Goal: Transaction & Acquisition: Obtain resource

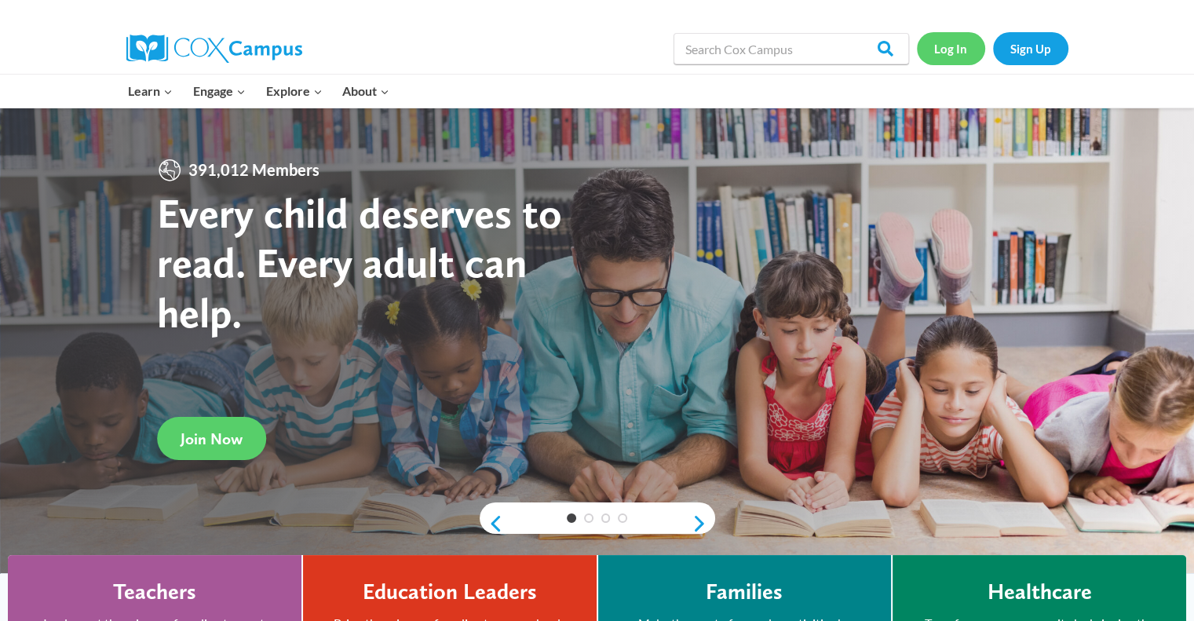
click at [967, 57] on link "Log In" at bounding box center [951, 48] width 68 height 32
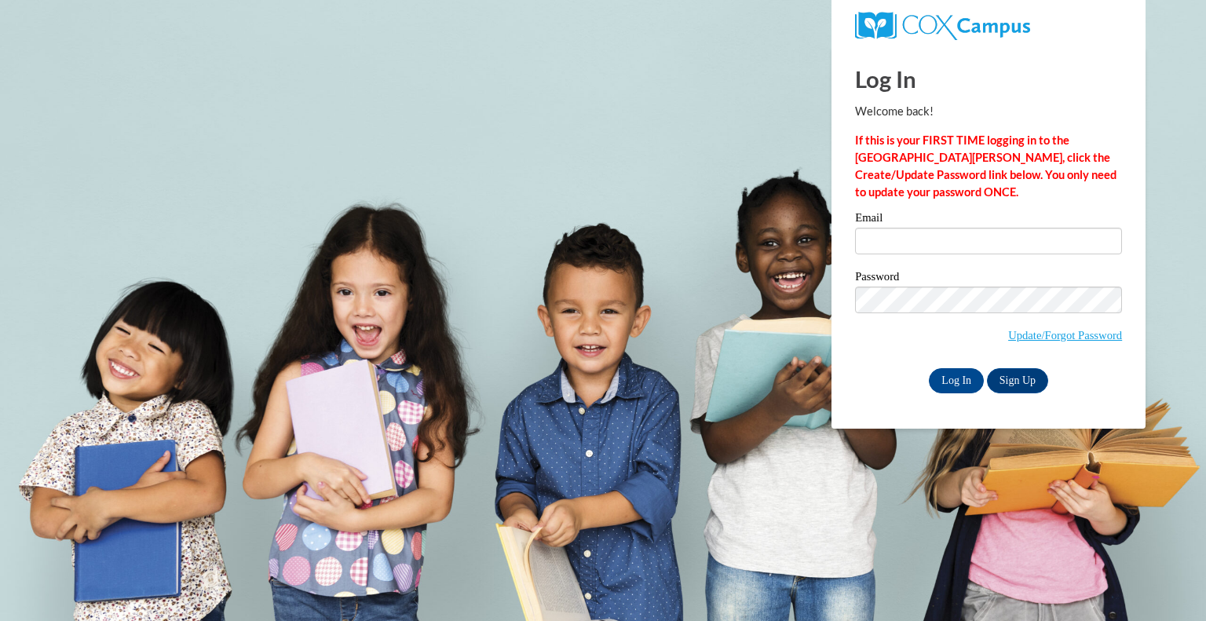
click at [911, 223] on label "Email" at bounding box center [988, 220] width 267 height 16
click at [911, 228] on input "Email" at bounding box center [988, 241] width 267 height 27
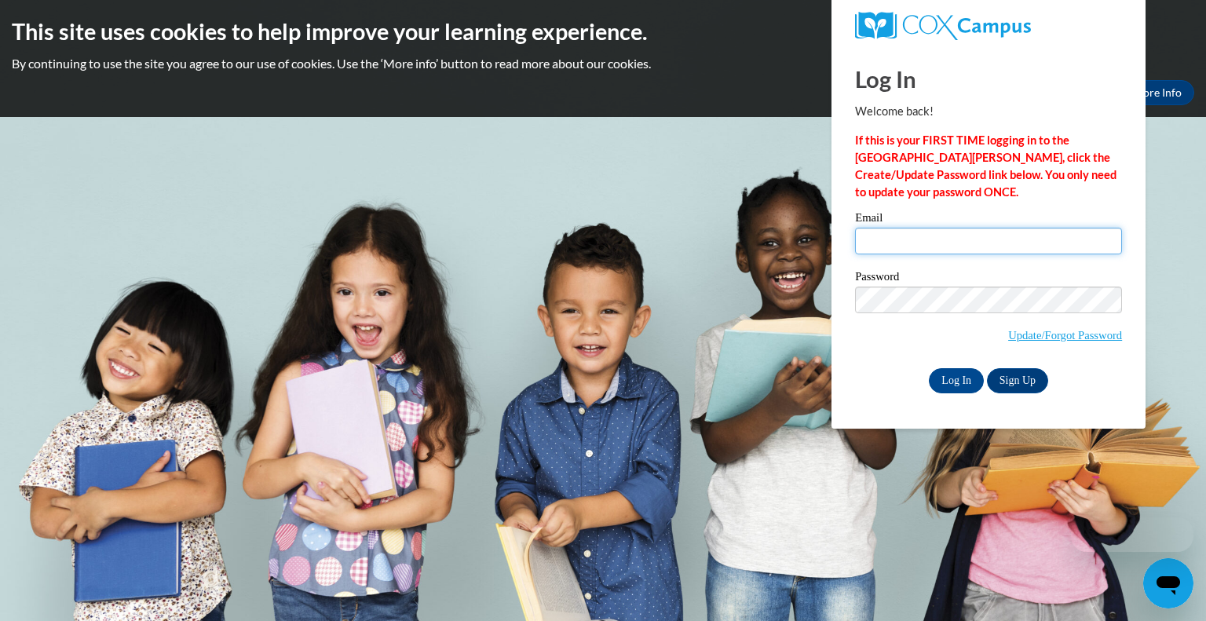
click at [911, 238] on input "Email" at bounding box center [988, 241] width 267 height 27
type input "e20231352@dekalbschoolsga.org"
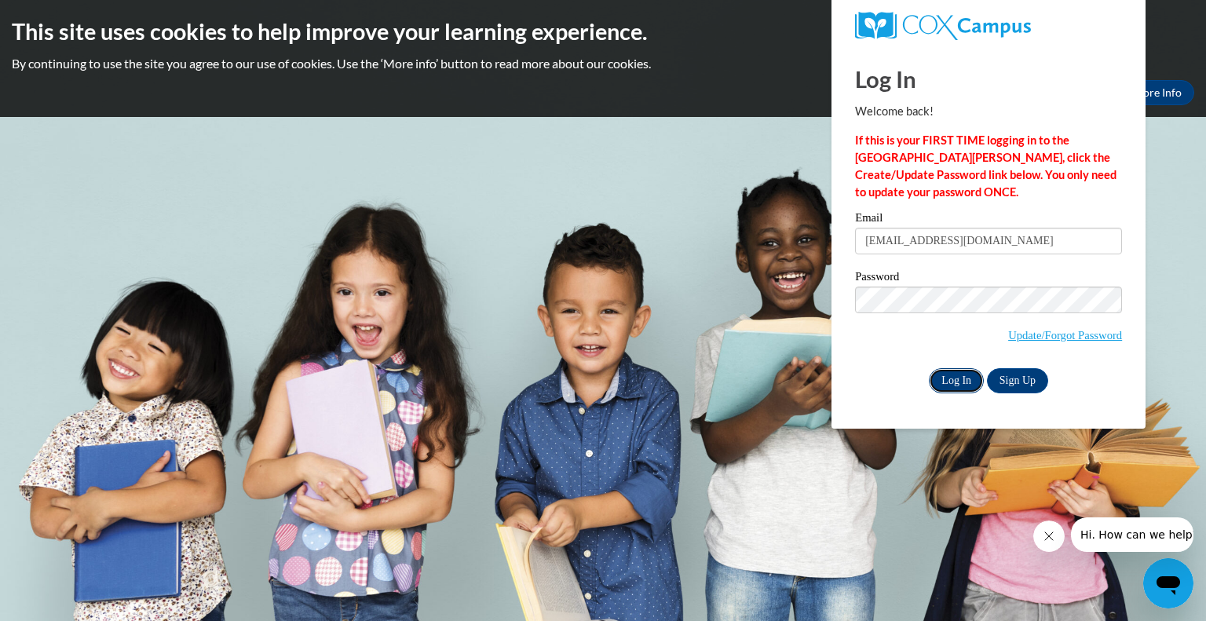
click at [948, 382] on input "Log In" at bounding box center [956, 380] width 55 height 25
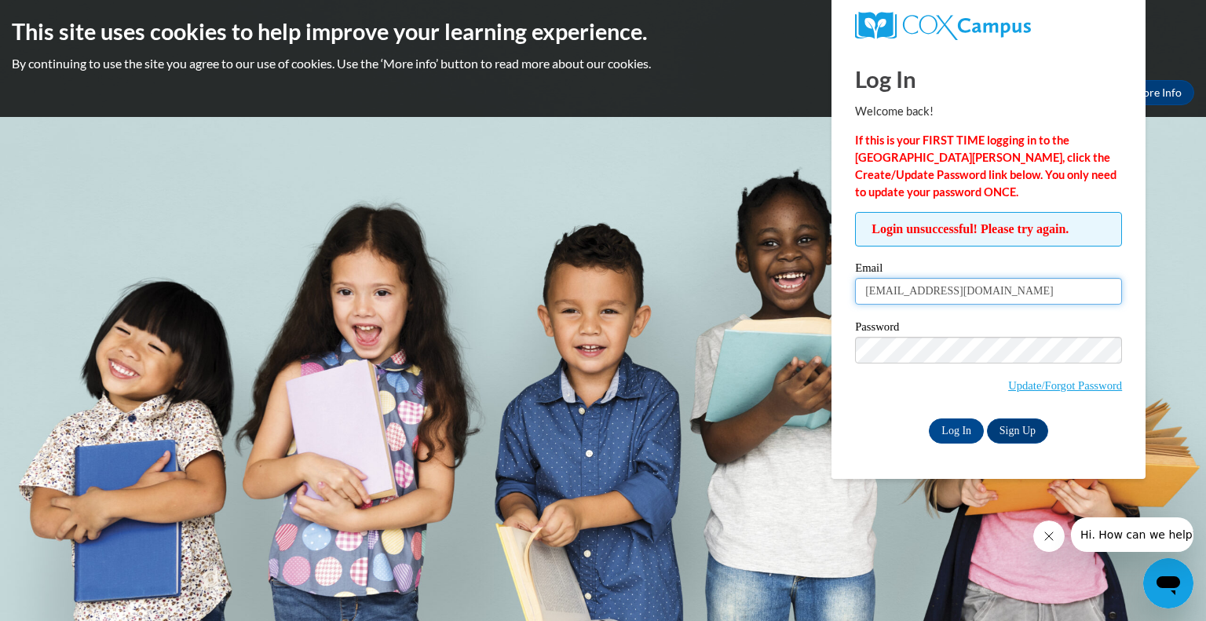
click at [1070, 296] on input "e20231352@dekalbschoolsga.org" at bounding box center [988, 291] width 267 height 27
type input "e"
click at [966, 425] on input "Log In" at bounding box center [956, 430] width 55 height 25
click at [962, 435] on input "Log In" at bounding box center [956, 430] width 55 height 25
click at [1031, 279] on input "tpope20@student.clayton.edu" at bounding box center [988, 291] width 267 height 27
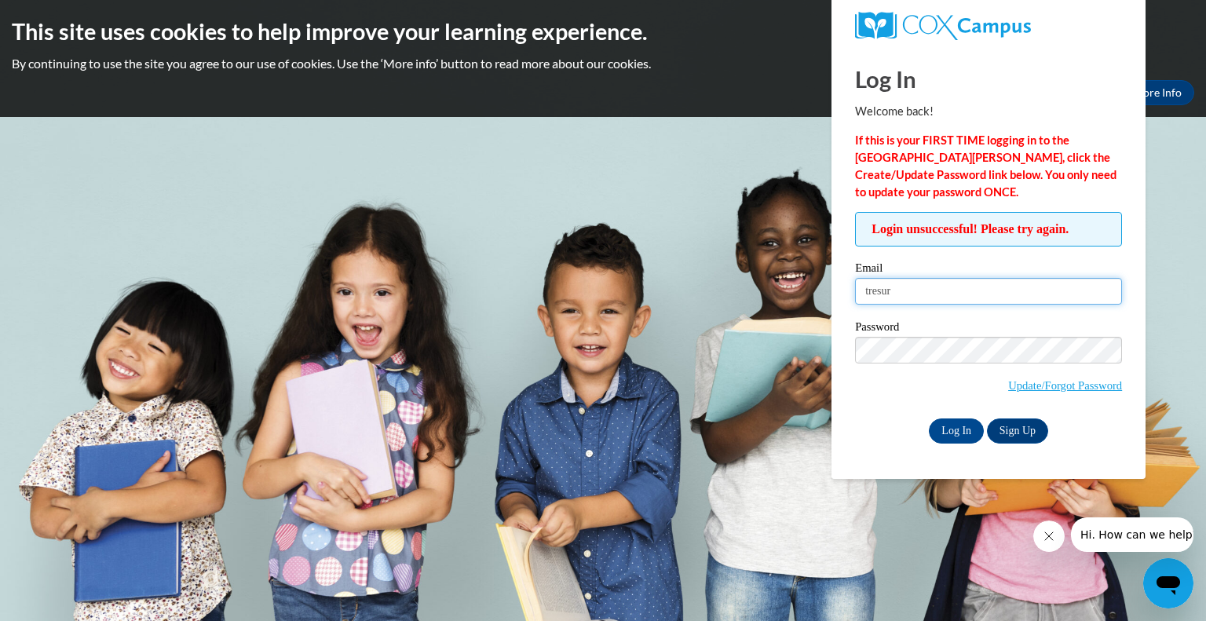
type input "tresure"
click at [1026, 292] on input "tpope20@student.clayton.edu" at bounding box center [988, 291] width 267 height 27
type input "t"
type input "tresurep@gmail.com"
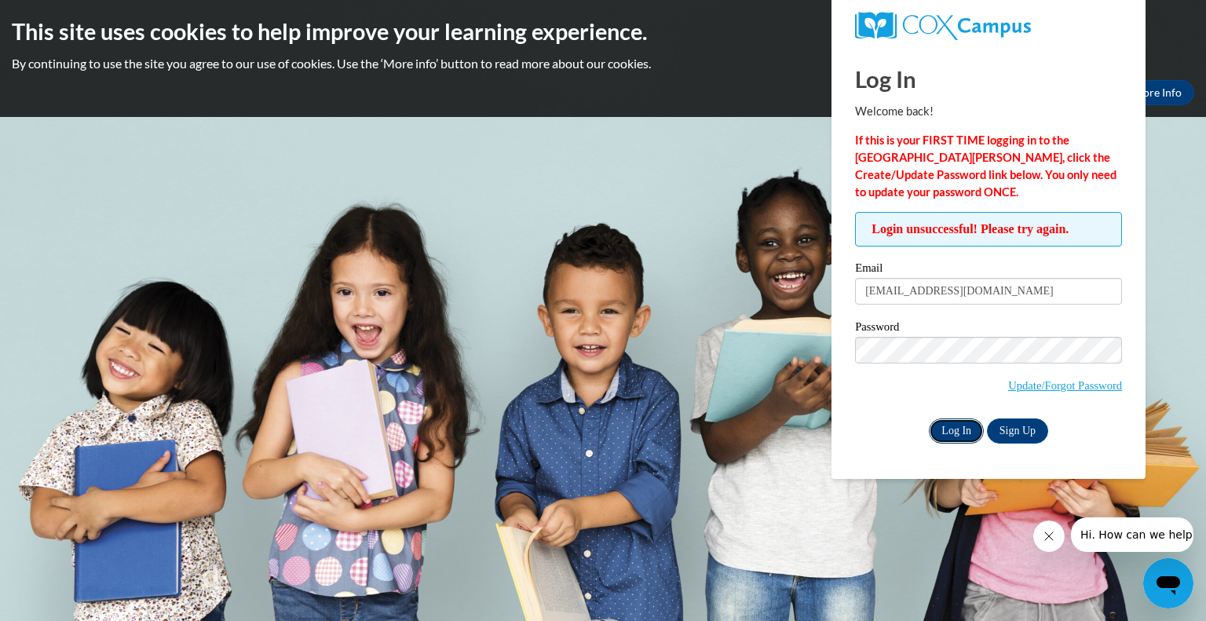
click at [948, 432] on input "Log In" at bounding box center [956, 430] width 55 height 25
click at [1045, 535] on icon "Close message from company" at bounding box center [1048, 536] width 13 height 13
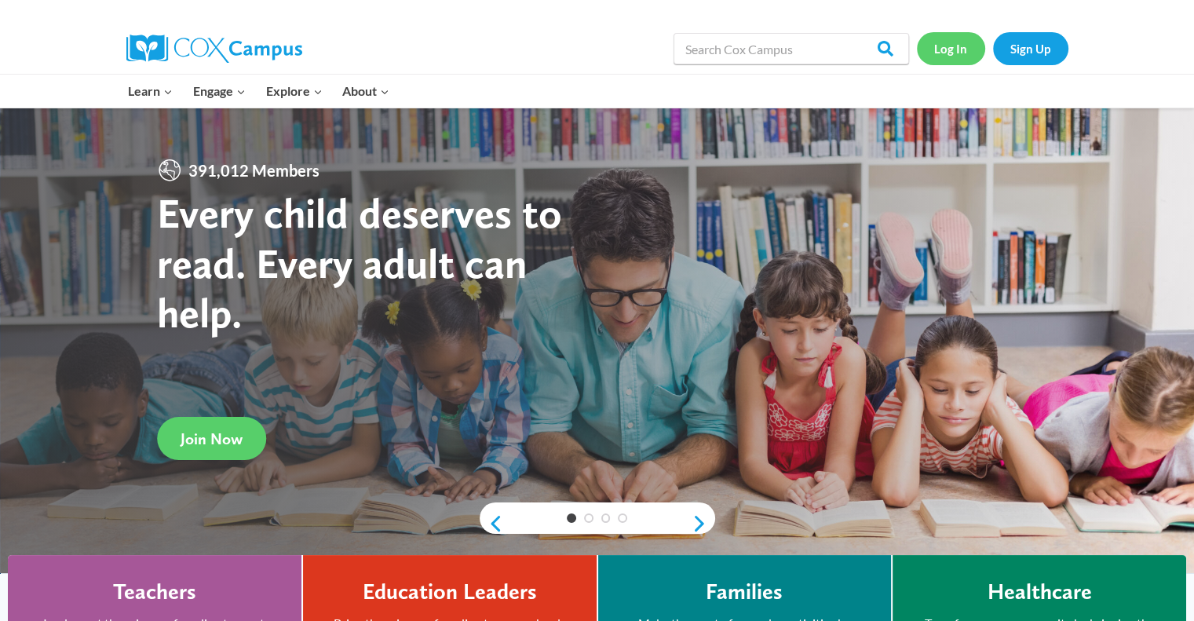
click at [956, 51] on link "Log In" at bounding box center [951, 48] width 68 height 32
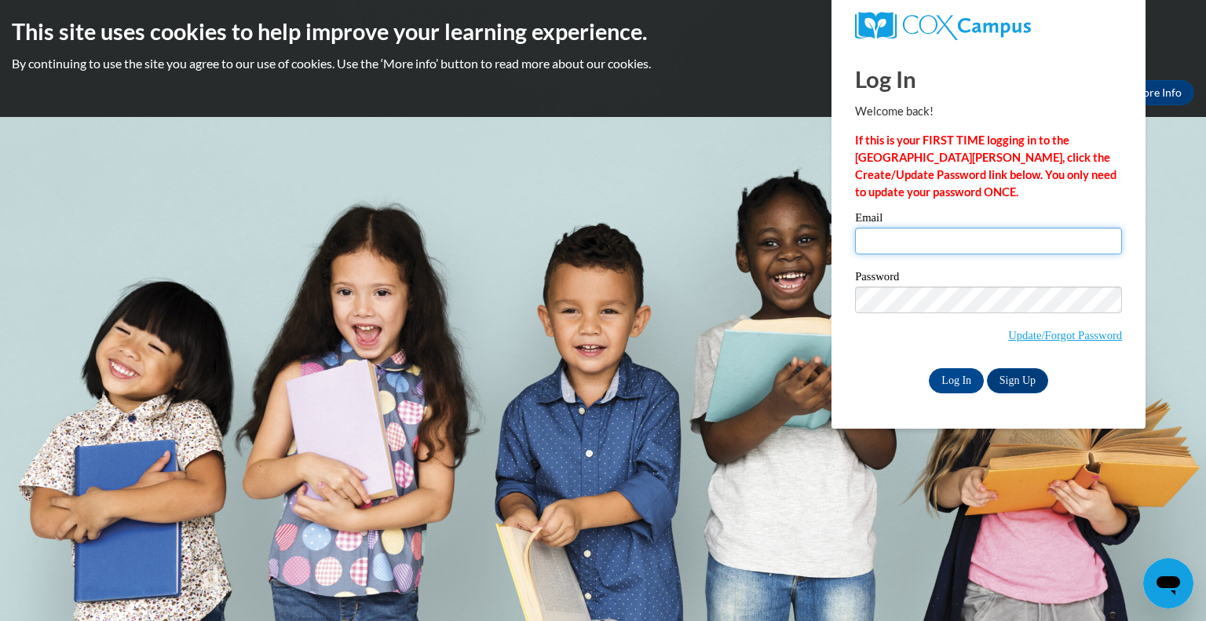
click at [931, 242] on input "Email" at bounding box center [988, 241] width 267 height 27
type input "tpope20@student.clayton.edu"
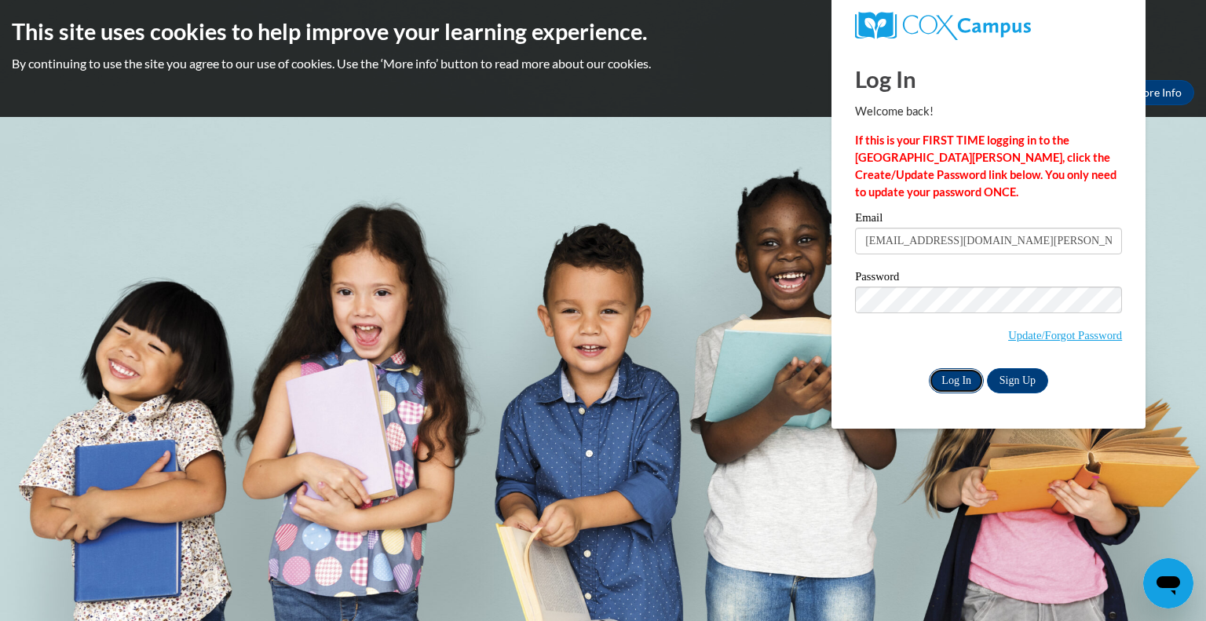
click at [944, 378] on input "Log In" at bounding box center [956, 380] width 55 height 25
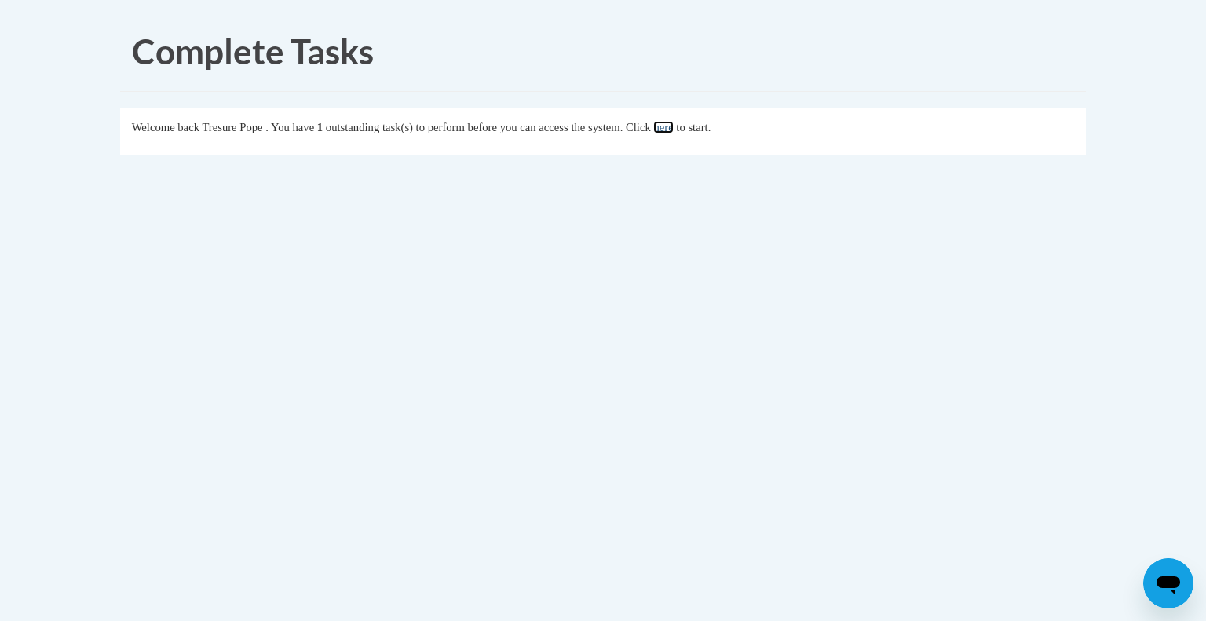
click at [673, 125] on link "here" at bounding box center [663, 127] width 20 height 13
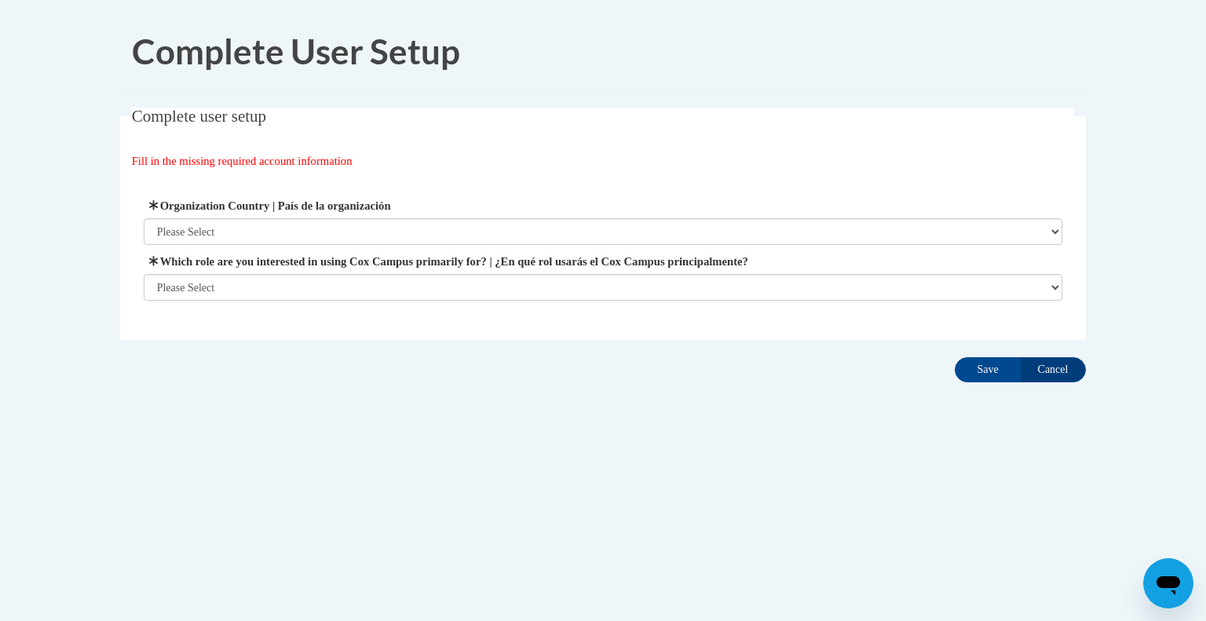
click at [513, 216] on span "Organization Country | País de la organización Please Select [GEOGRAPHIC_DATA] …" at bounding box center [603, 221] width 919 height 48
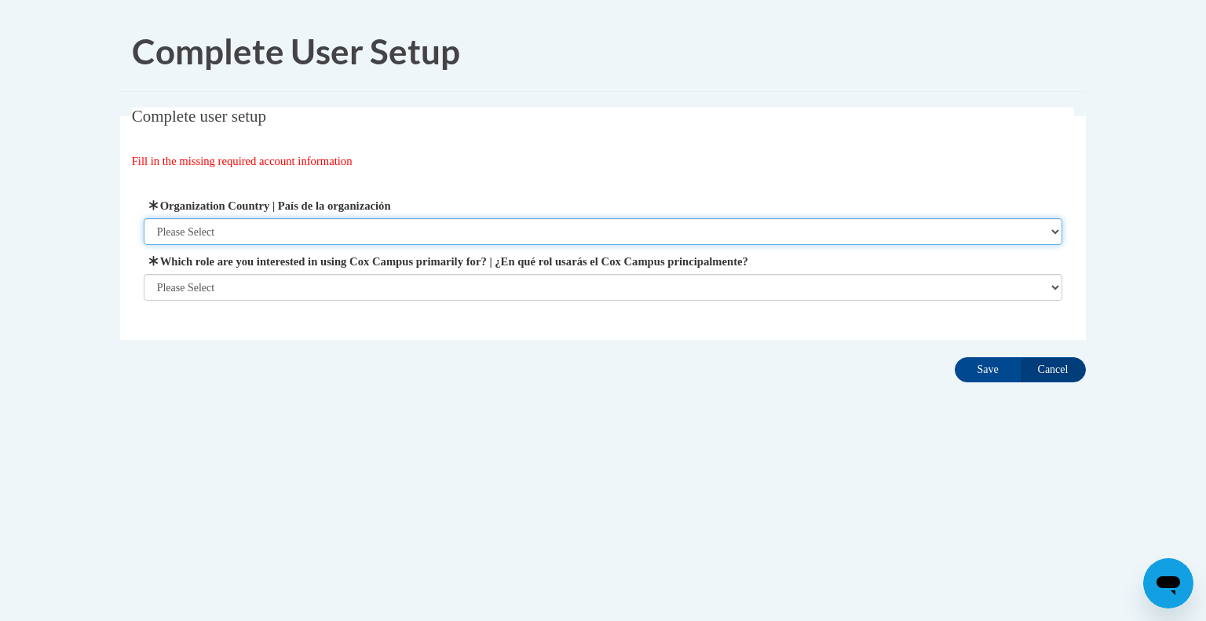
click at [514, 225] on select "Please Select [GEOGRAPHIC_DATA] | [GEOGRAPHIC_DATA] Outside of [GEOGRAPHIC_DATA…" at bounding box center [603, 231] width 919 height 27
select select "ad49bcad-a171-4b2e-b99c-48b446064914"
click at [144, 218] on select "Please Select United States | Estados Unidos Outside of the United States | Fue…" at bounding box center [603, 231] width 919 height 27
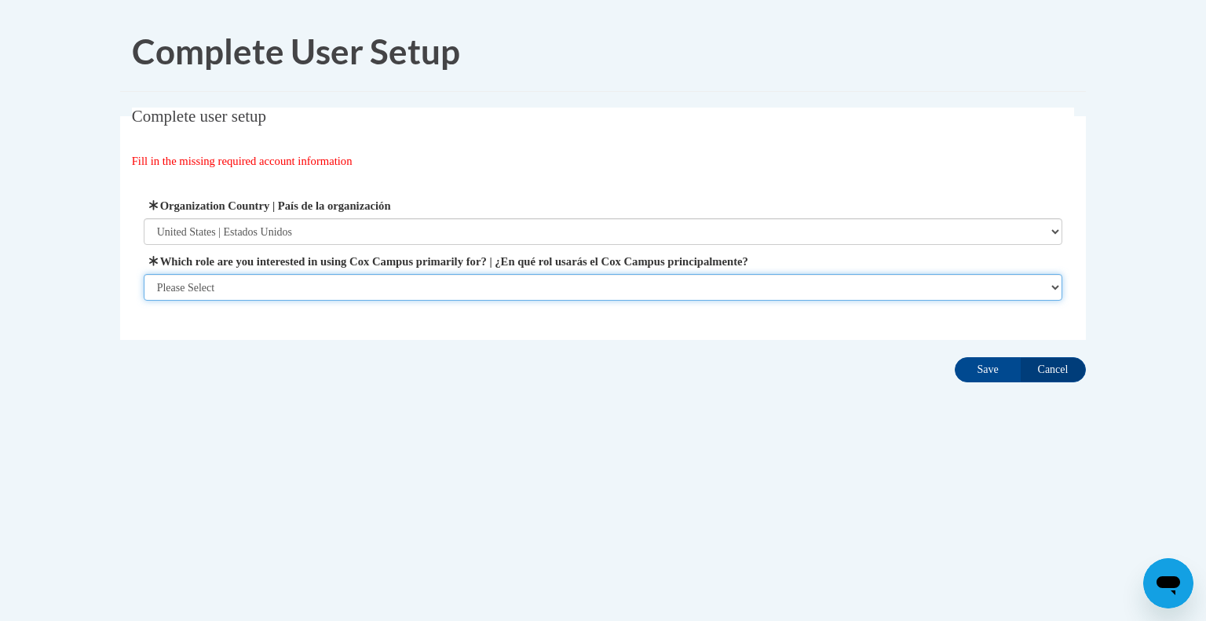
click at [493, 278] on select "Please Select College/University | Colegio/Universidad Community/Nonprofit Part…" at bounding box center [603, 287] width 919 height 27
select select "fbf2d438-af2f-41f8-98f1-81c410e29de3"
click at [144, 301] on select "Please Select College/University | Colegio/Universidad Community/Nonprofit Part…" at bounding box center [603, 287] width 919 height 27
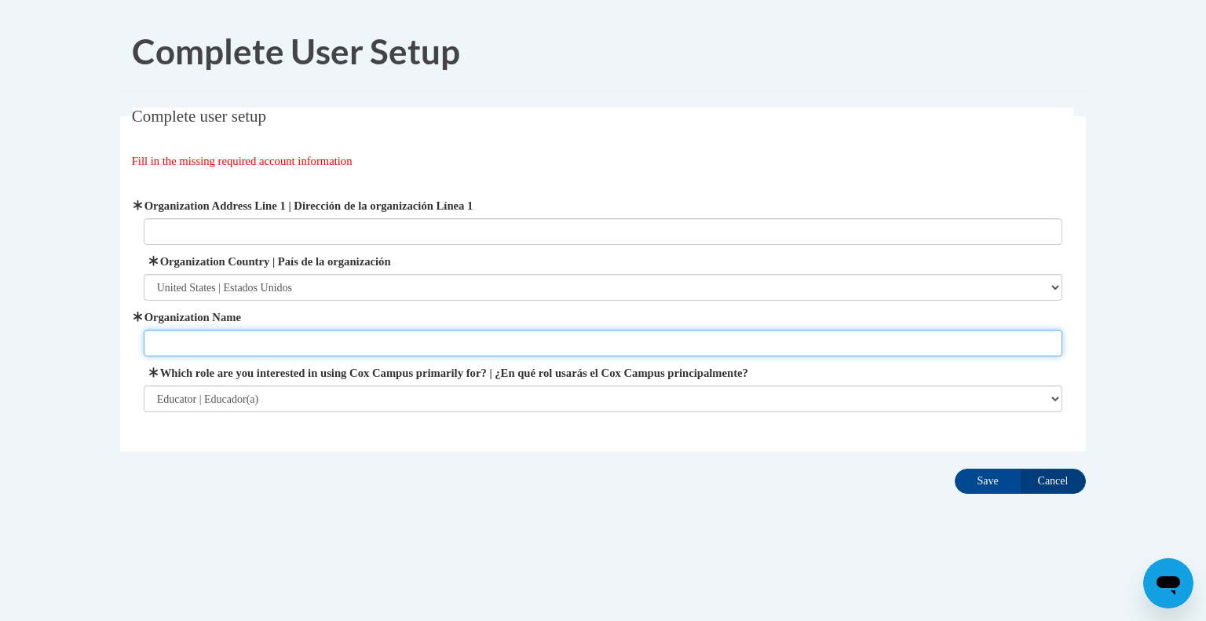
click at [462, 341] on input "Organization Name" at bounding box center [603, 343] width 919 height 27
type input "Dekalb County Schools"
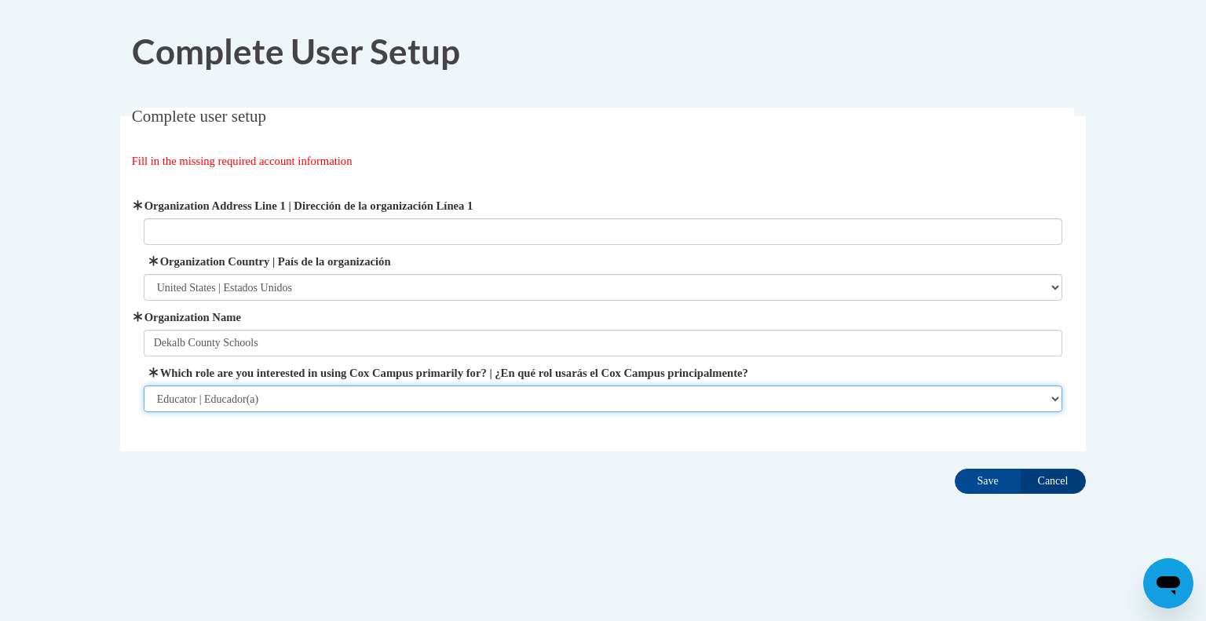
click at [448, 398] on select "Please Select College/University | Colegio/Universidad Community/Nonprofit Part…" at bounding box center [603, 398] width 919 height 27
click at [144, 385] on select "Please Select College/University | Colegio/Universidad Community/Nonprofit Part…" at bounding box center [603, 398] width 919 height 27
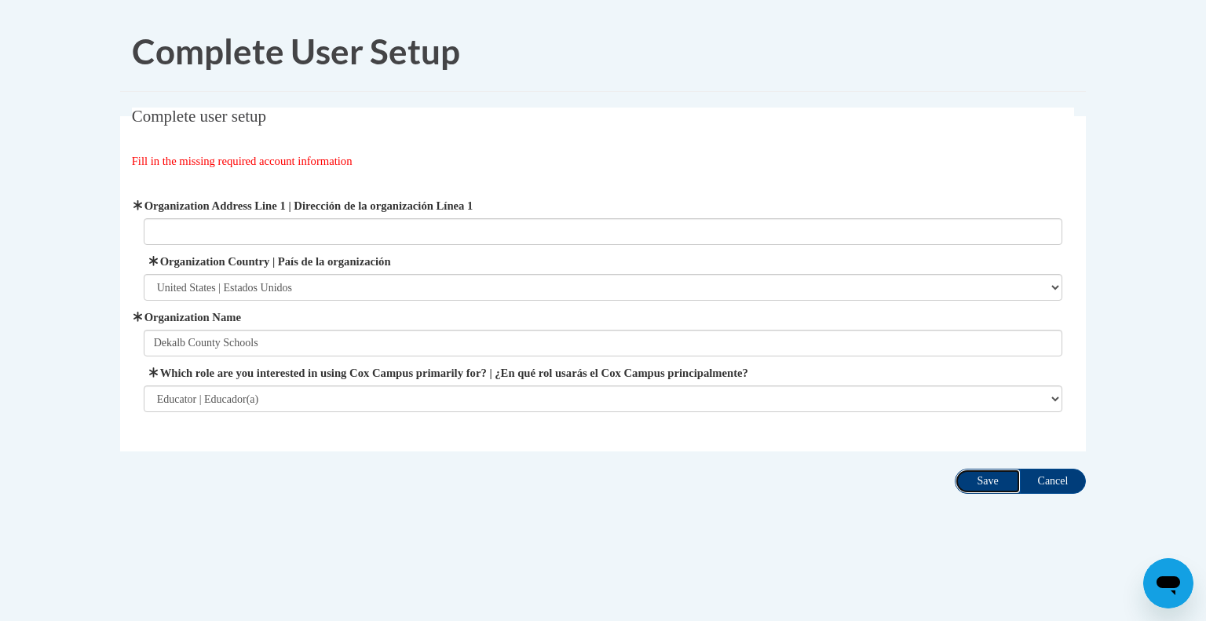
click at [999, 477] on input "Save" at bounding box center [988, 481] width 66 height 25
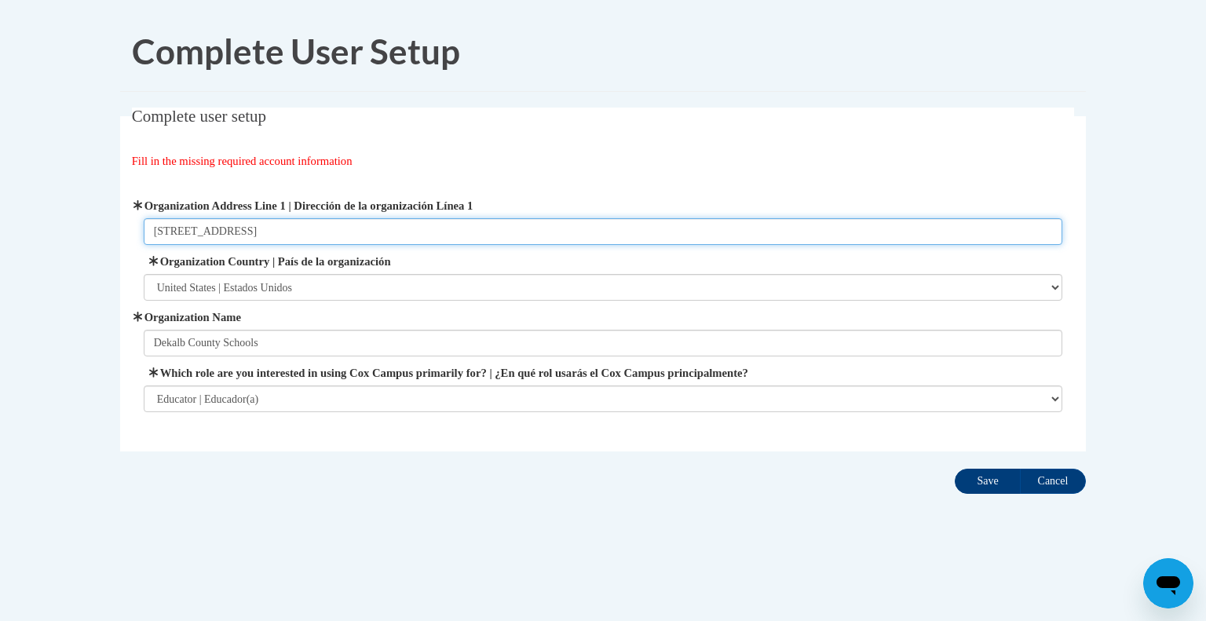
type input "1701 Mountain Industrial blvd"
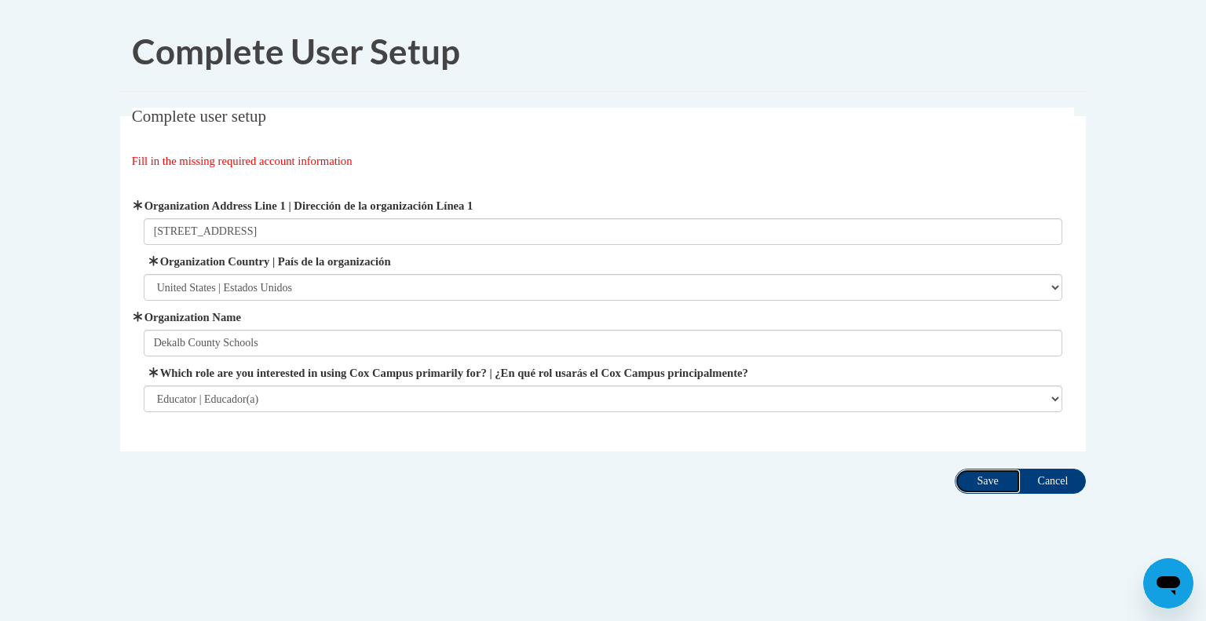
click at [977, 487] on input "Save" at bounding box center [988, 481] width 66 height 25
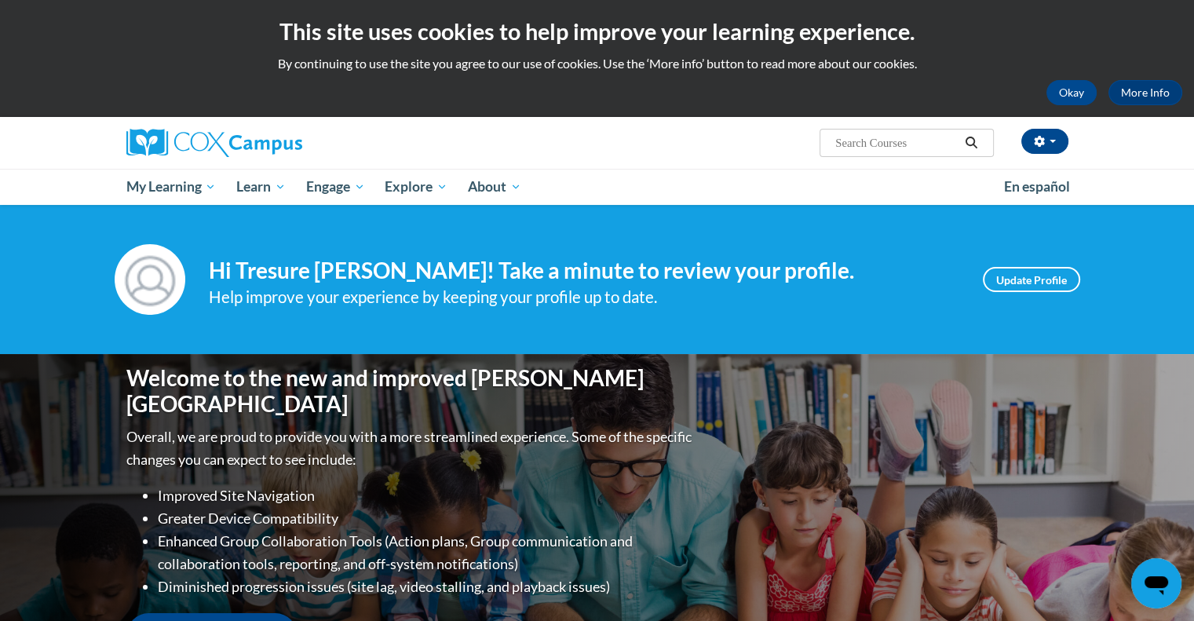
scroll to position [355, 0]
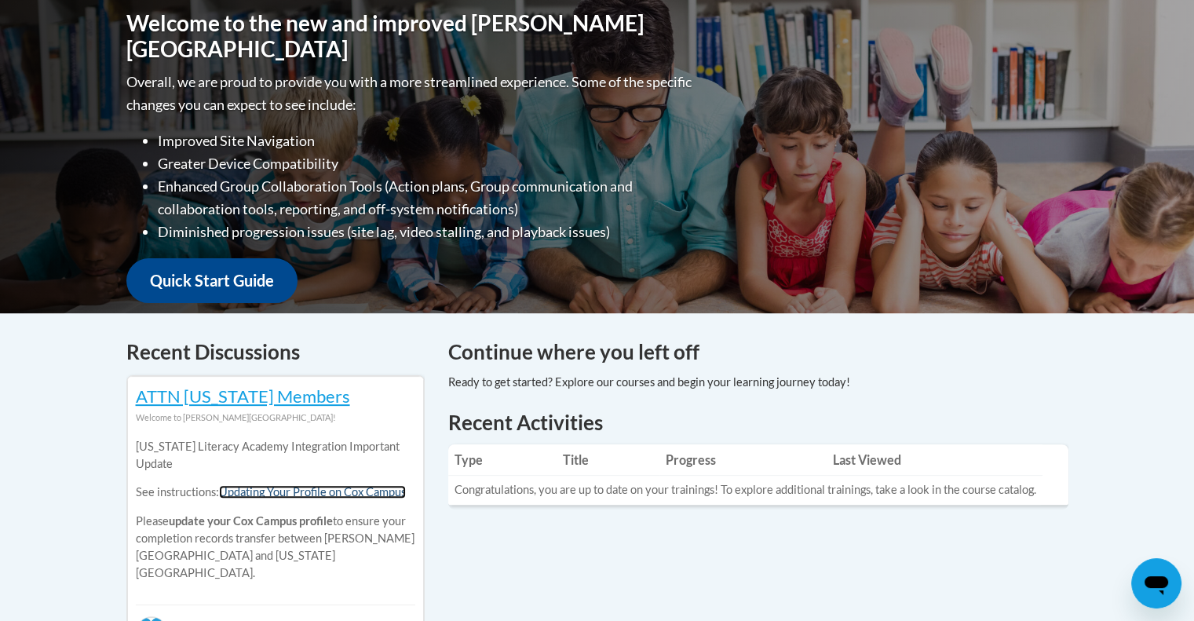
click at [330, 490] on link "Updating Your Profile on Cox Campus" at bounding box center [312, 491] width 187 height 13
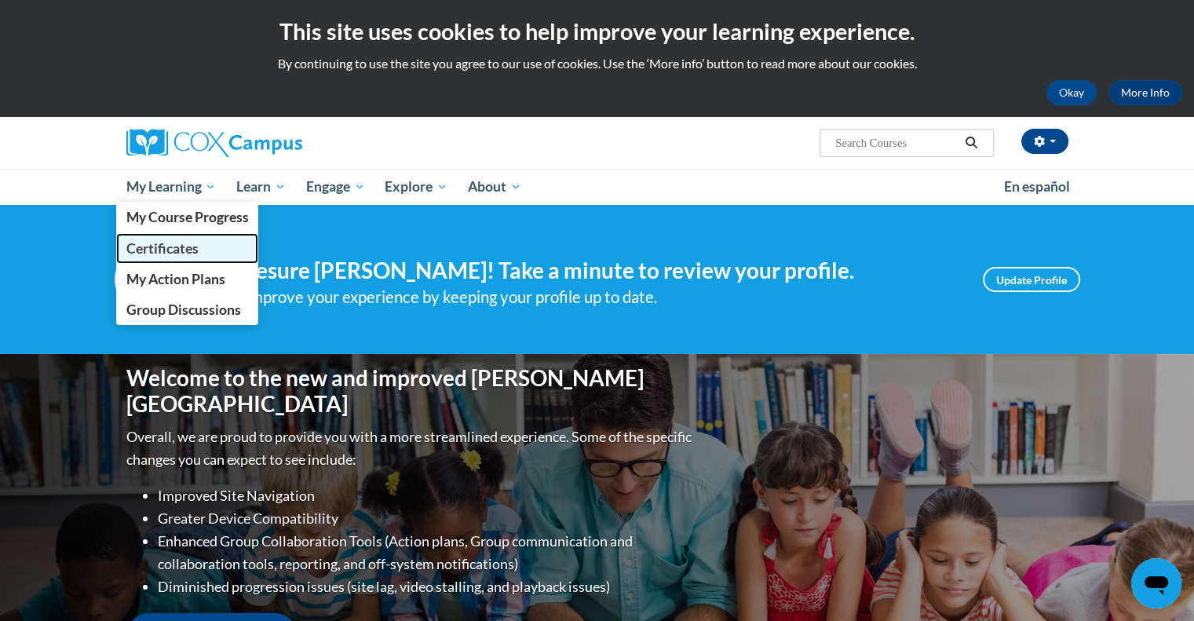
click at [192, 247] on span "Certificates" at bounding box center [162, 248] width 72 height 16
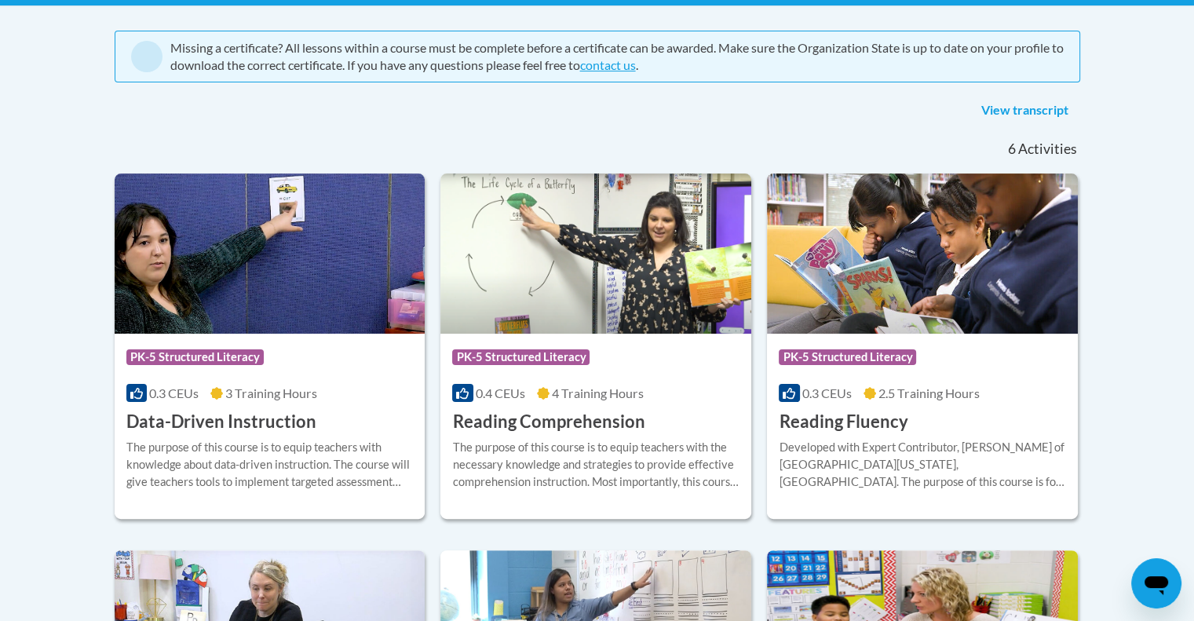
scroll to position [323, 0]
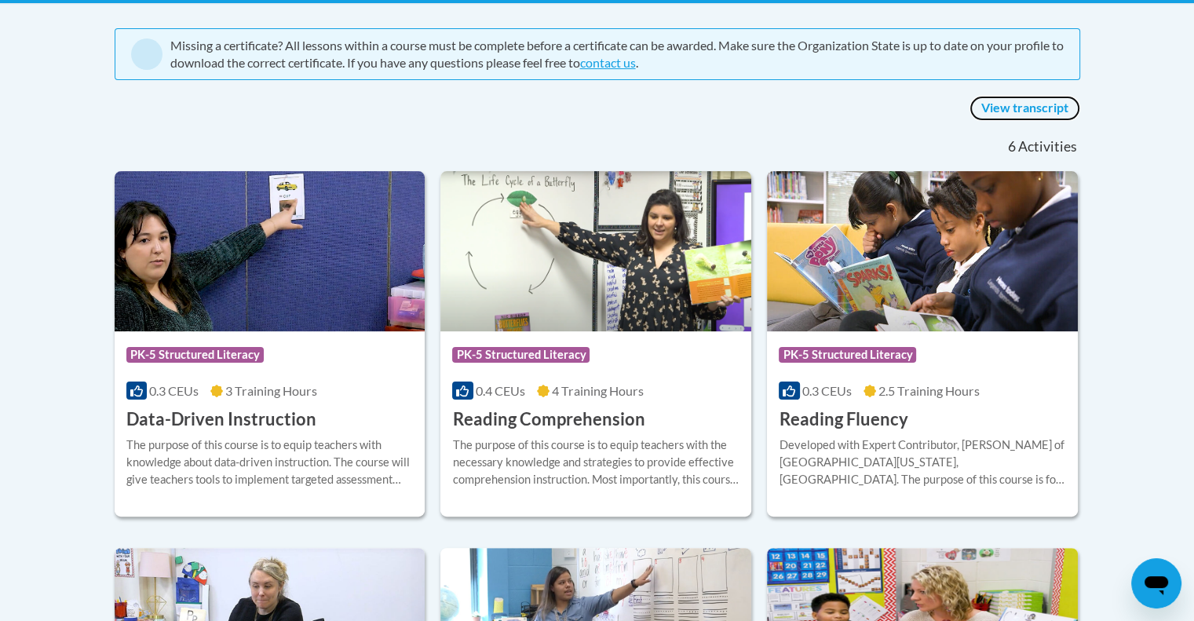
click at [1053, 100] on link "View transcript" at bounding box center [1024, 108] width 111 height 25
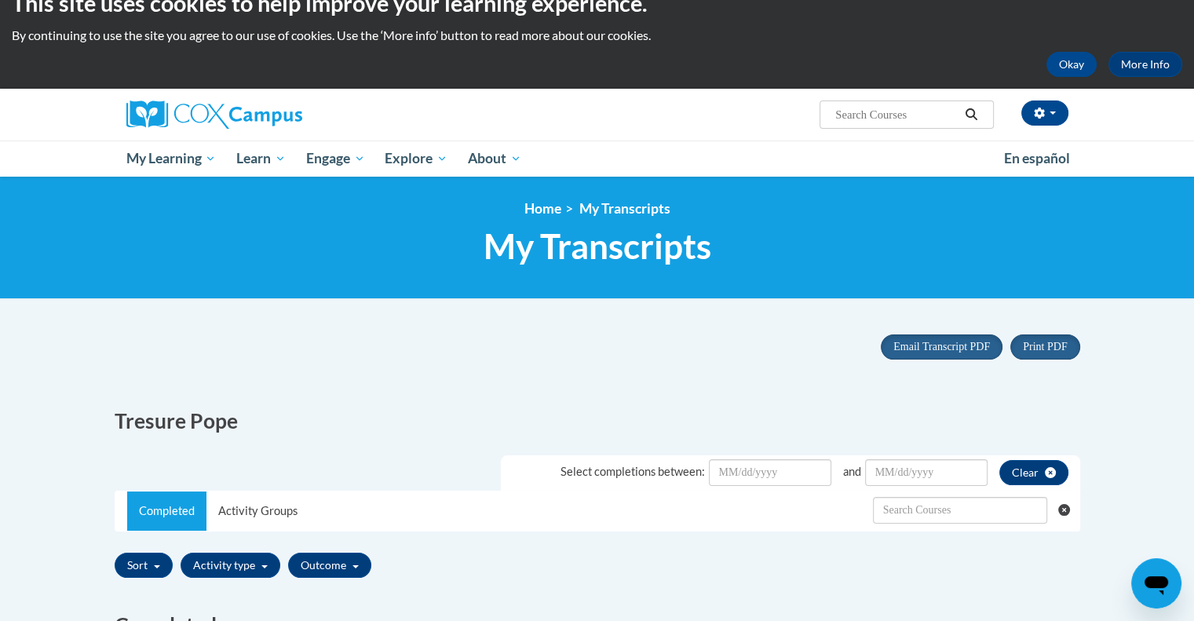
scroll to position [6, 0]
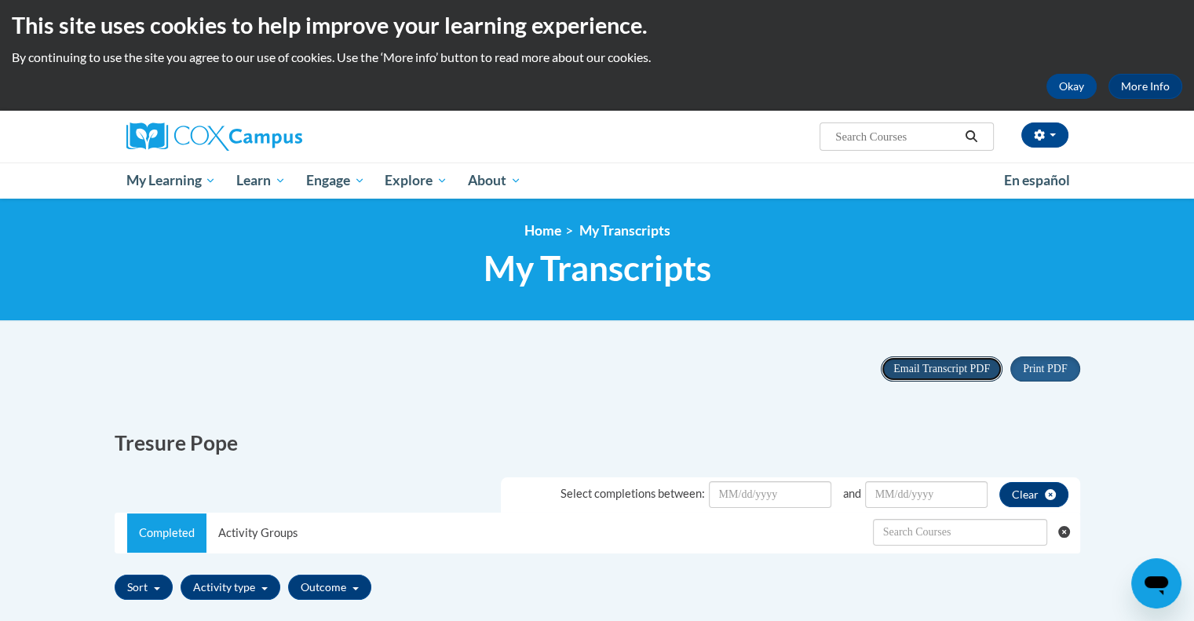
click at [960, 374] on span "Email Transcript PDF" at bounding box center [941, 369] width 97 height 12
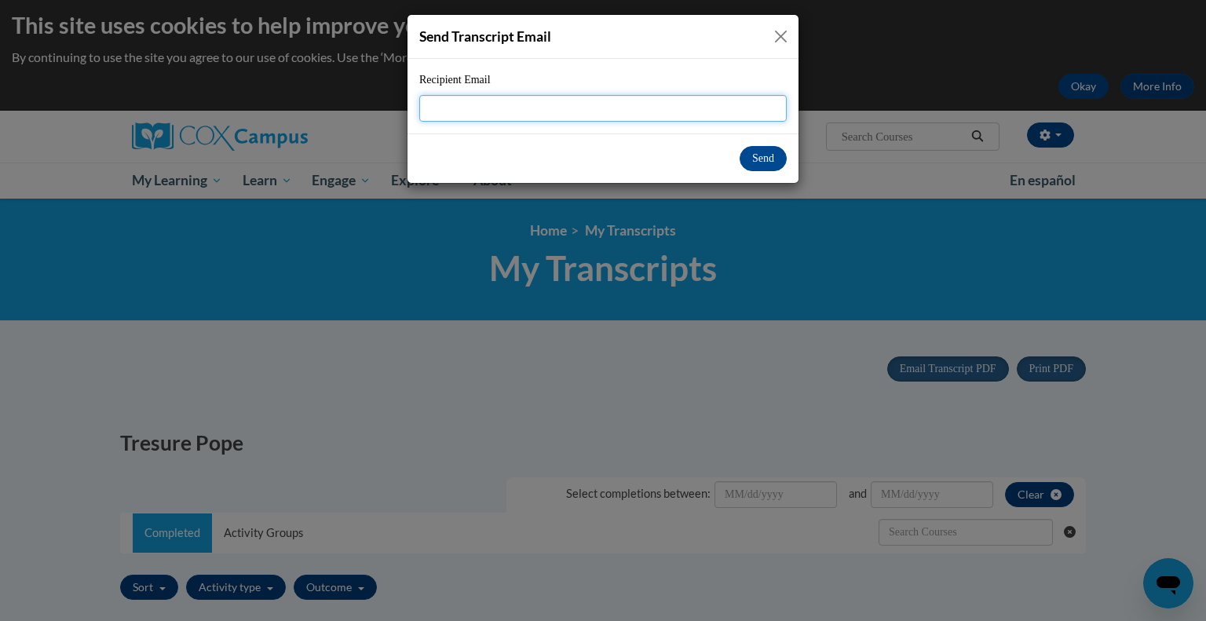
click at [690, 96] on input "Recipient Email" at bounding box center [602, 108] width 367 height 27
paste input "Shamecqua_Thompson@dekalbschoolsga.org"
type input "Shamecqua_Thompson@dekalbschoolsga.org"
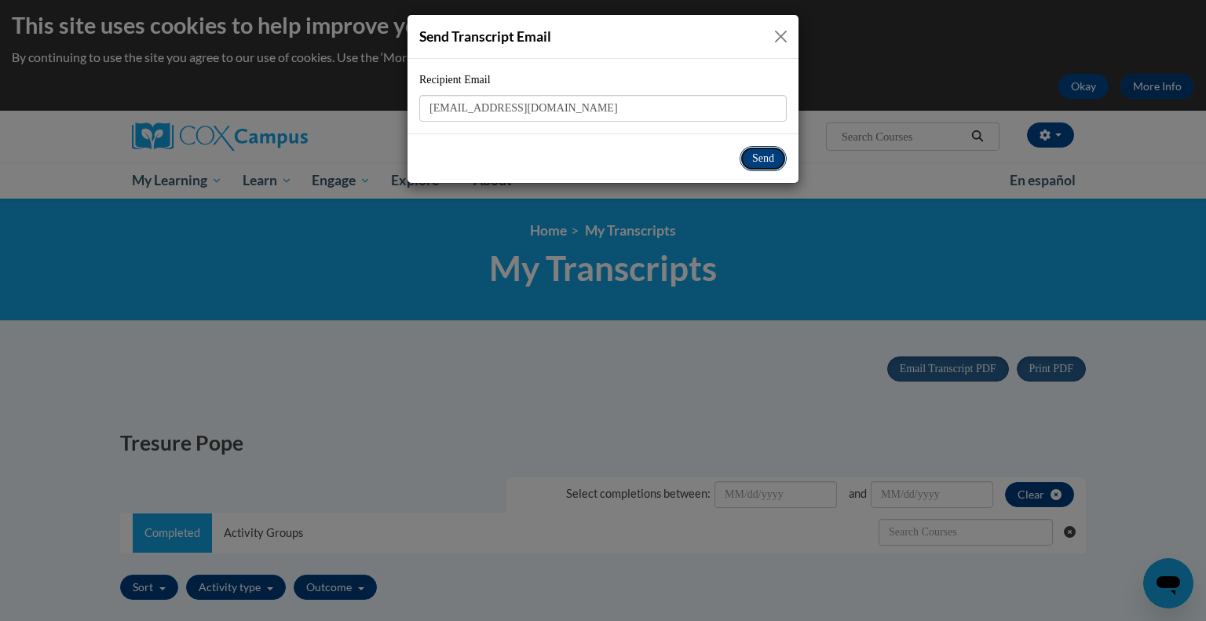
click at [768, 151] on button "Send" at bounding box center [762, 158] width 47 height 25
click at [750, 161] on button "Send" at bounding box center [762, 158] width 47 height 25
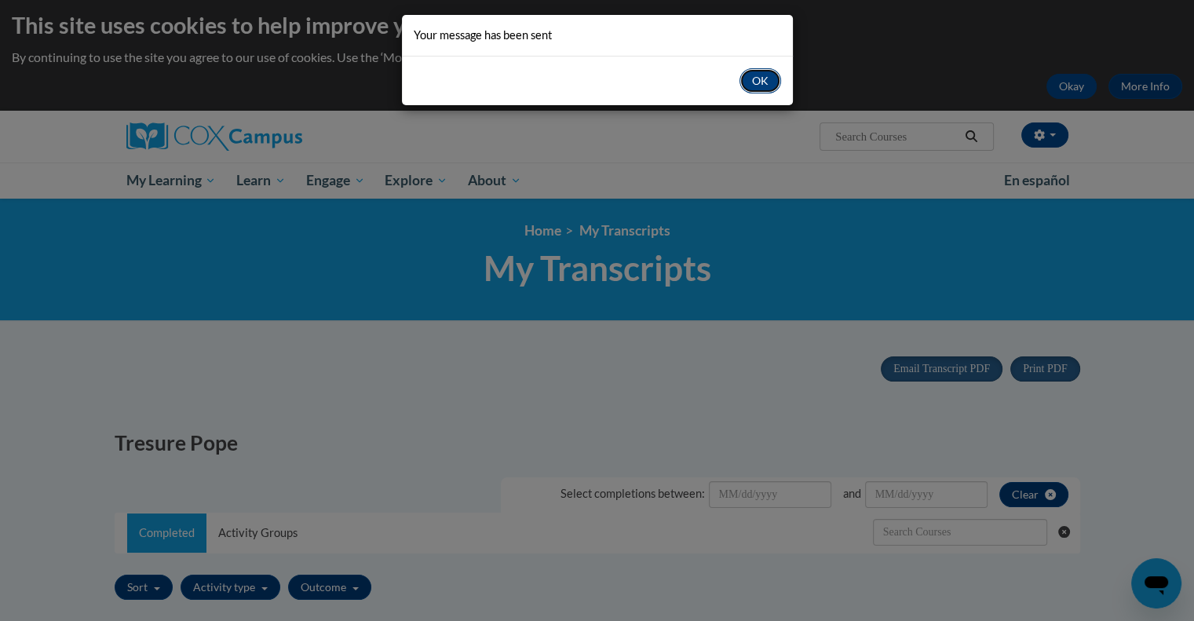
click at [765, 78] on button "OK" at bounding box center [760, 80] width 42 height 25
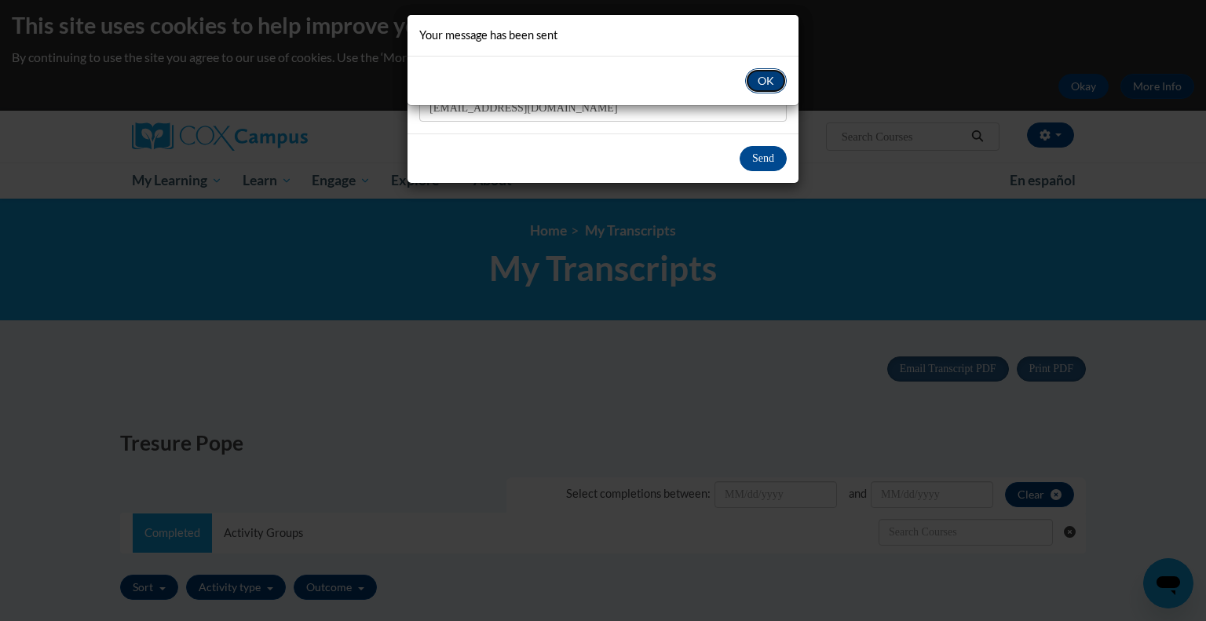
click at [764, 75] on button "OK" at bounding box center [766, 80] width 42 height 25
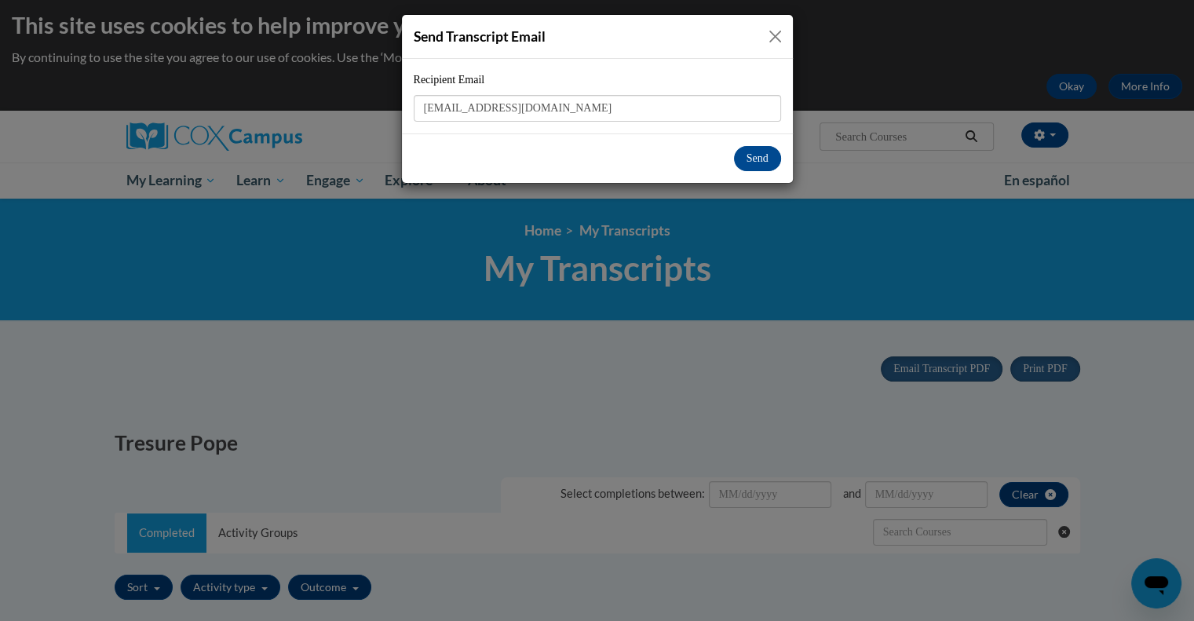
click at [772, 31] on button "Close" at bounding box center [775, 37] width 20 height 20
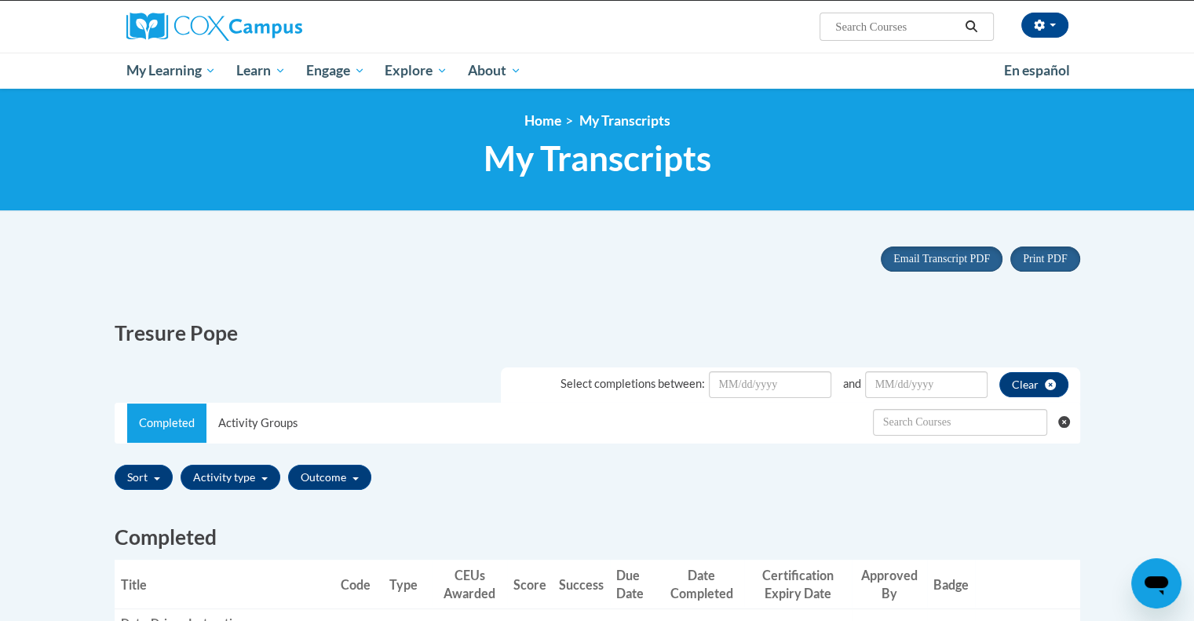
scroll to position [0, 0]
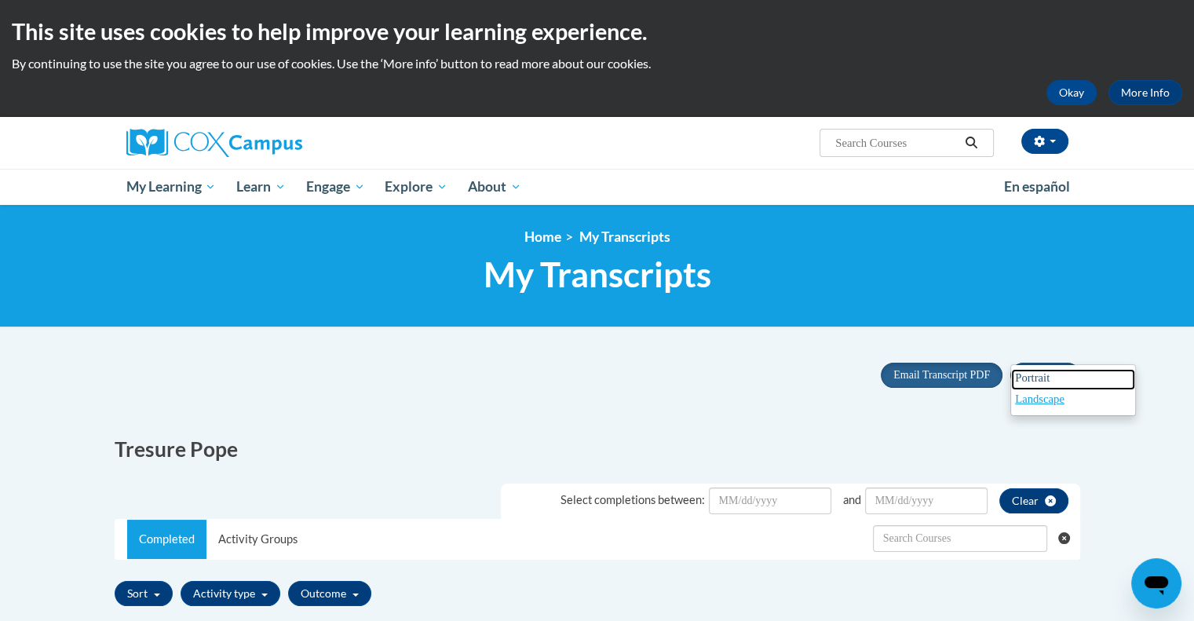
click at [1064, 373] on link "Portrait" at bounding box center [1073, 379] width 124 height 21
